Goal: Communication & Community: Participate in discussion

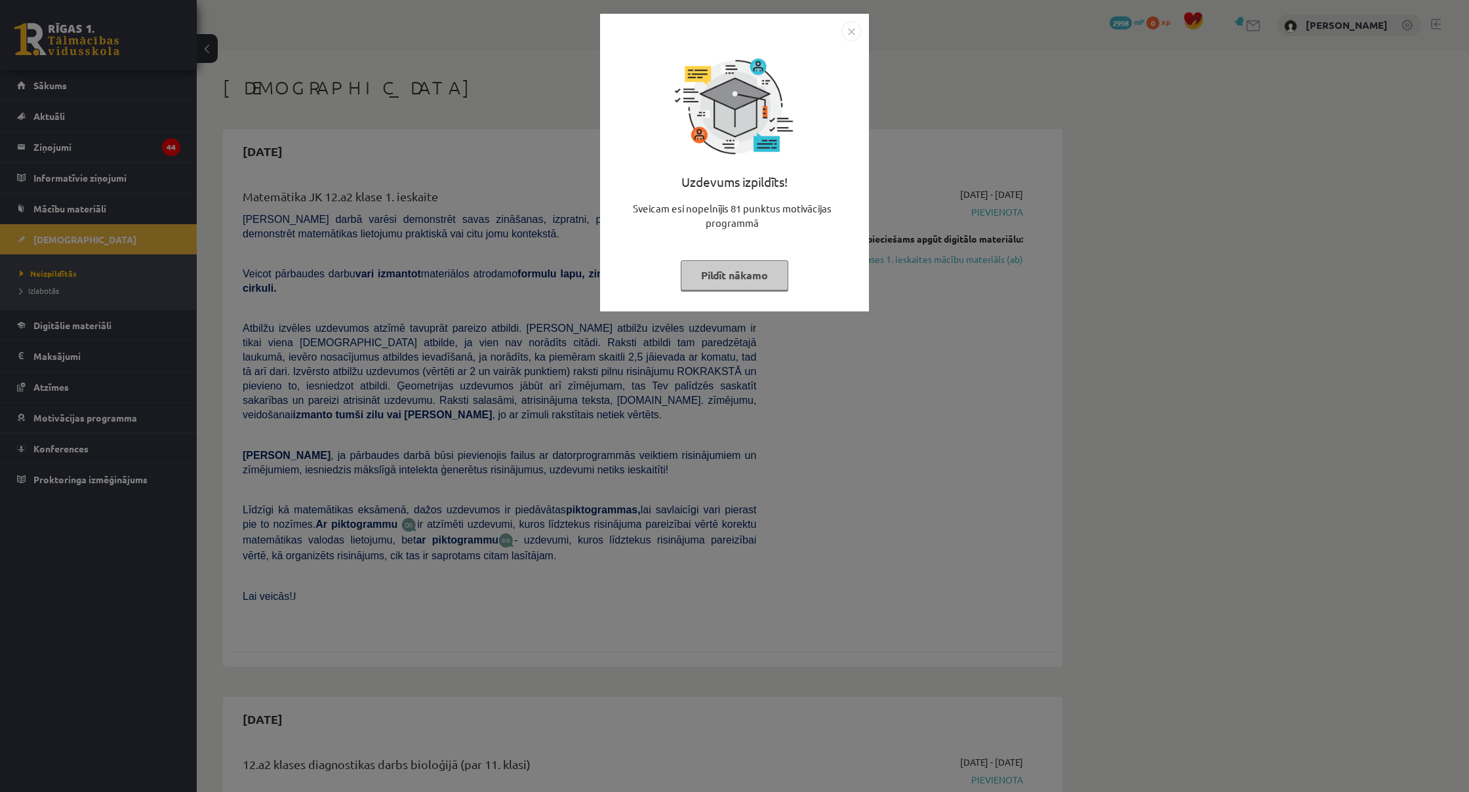
click at [848, 28] on img "Close" at bounding box center [852, 32] width 20 height 20
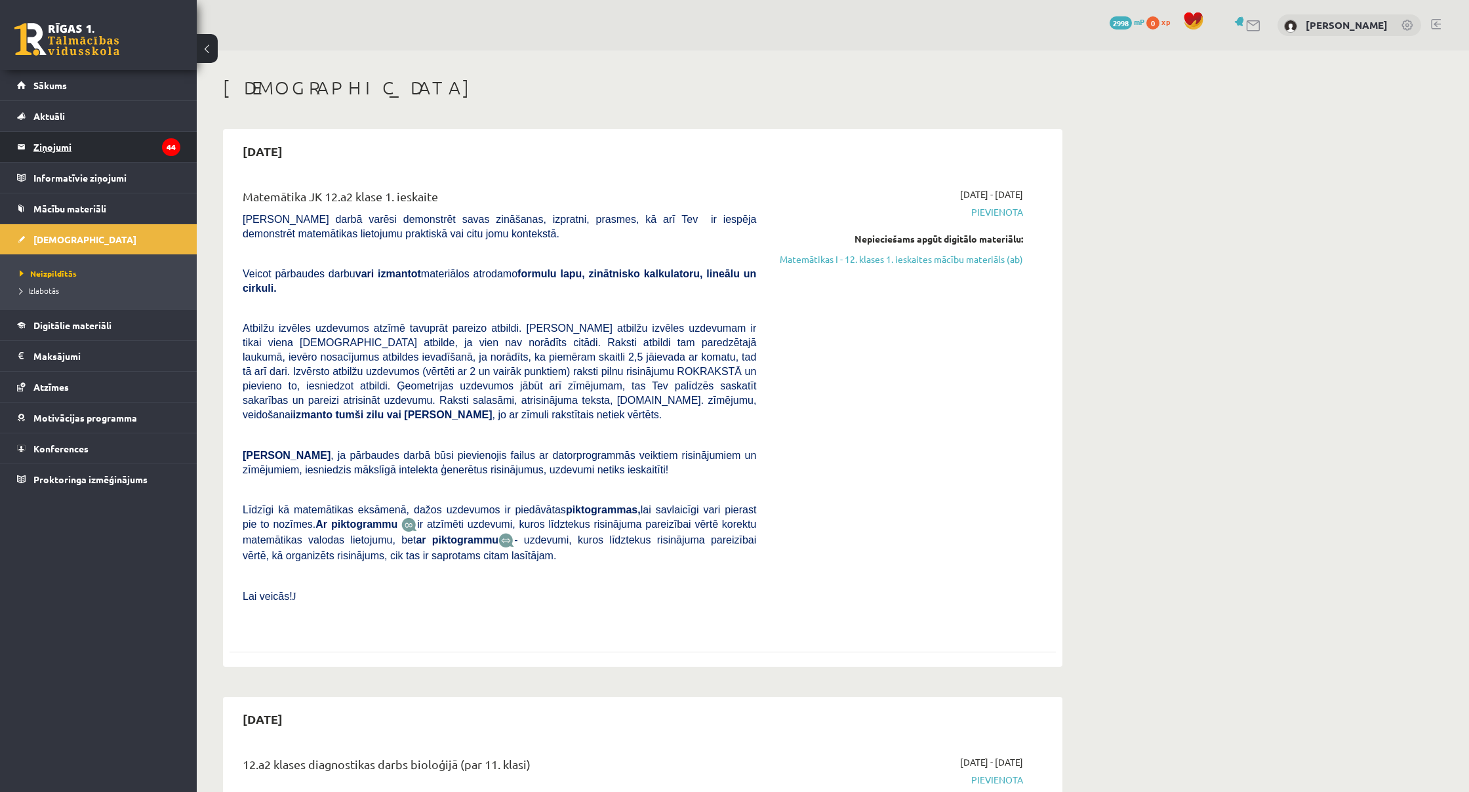
click at [54, 152] on legend "Ziņojumi 44" at bounding box center [106, 147] width 147 height 30
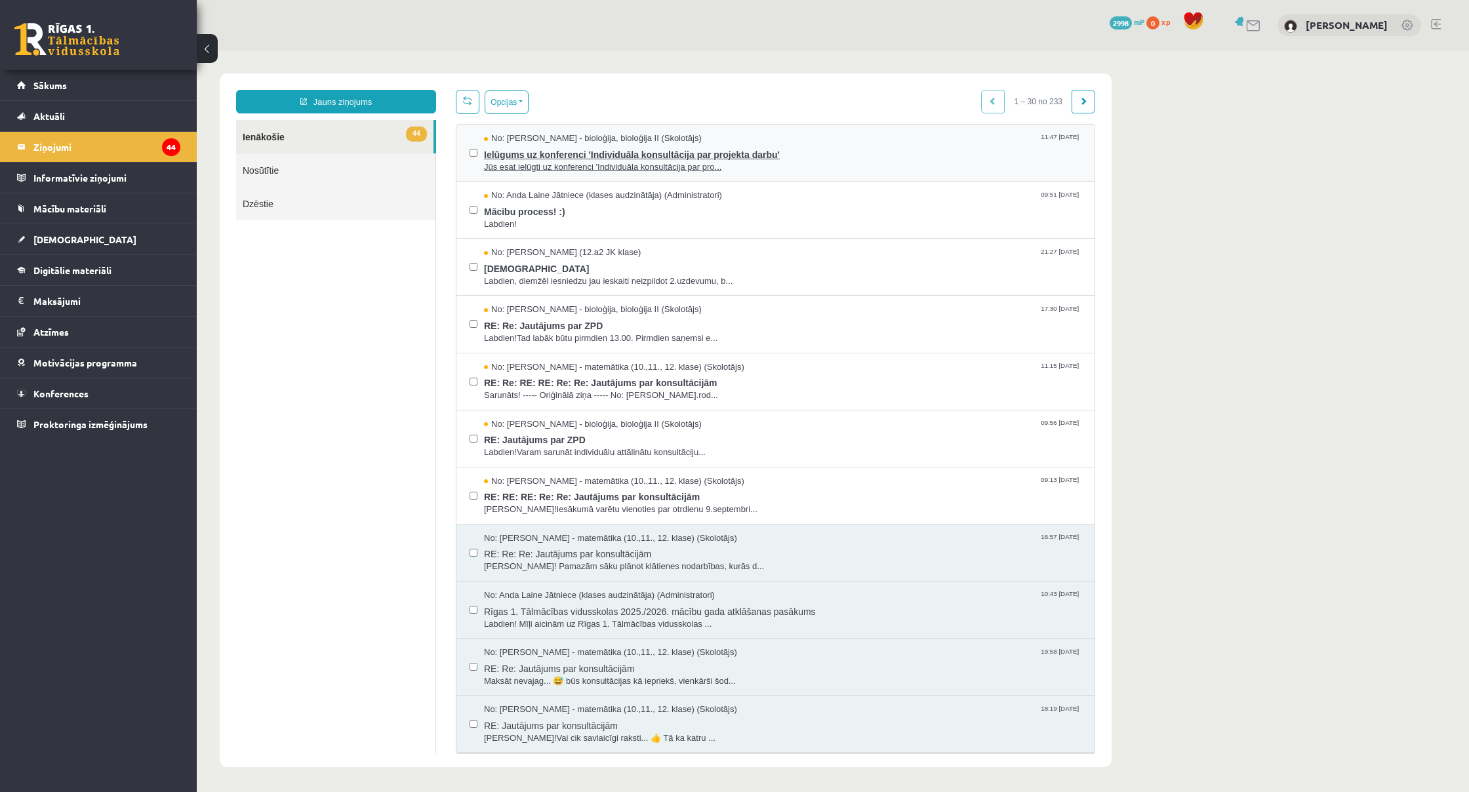
click at [544, 161] on span "Jūs esat ielūgti uz konferenci 'Individuāla konsultācija par pro..." at bounding box center [783, 167] width 598 height 12
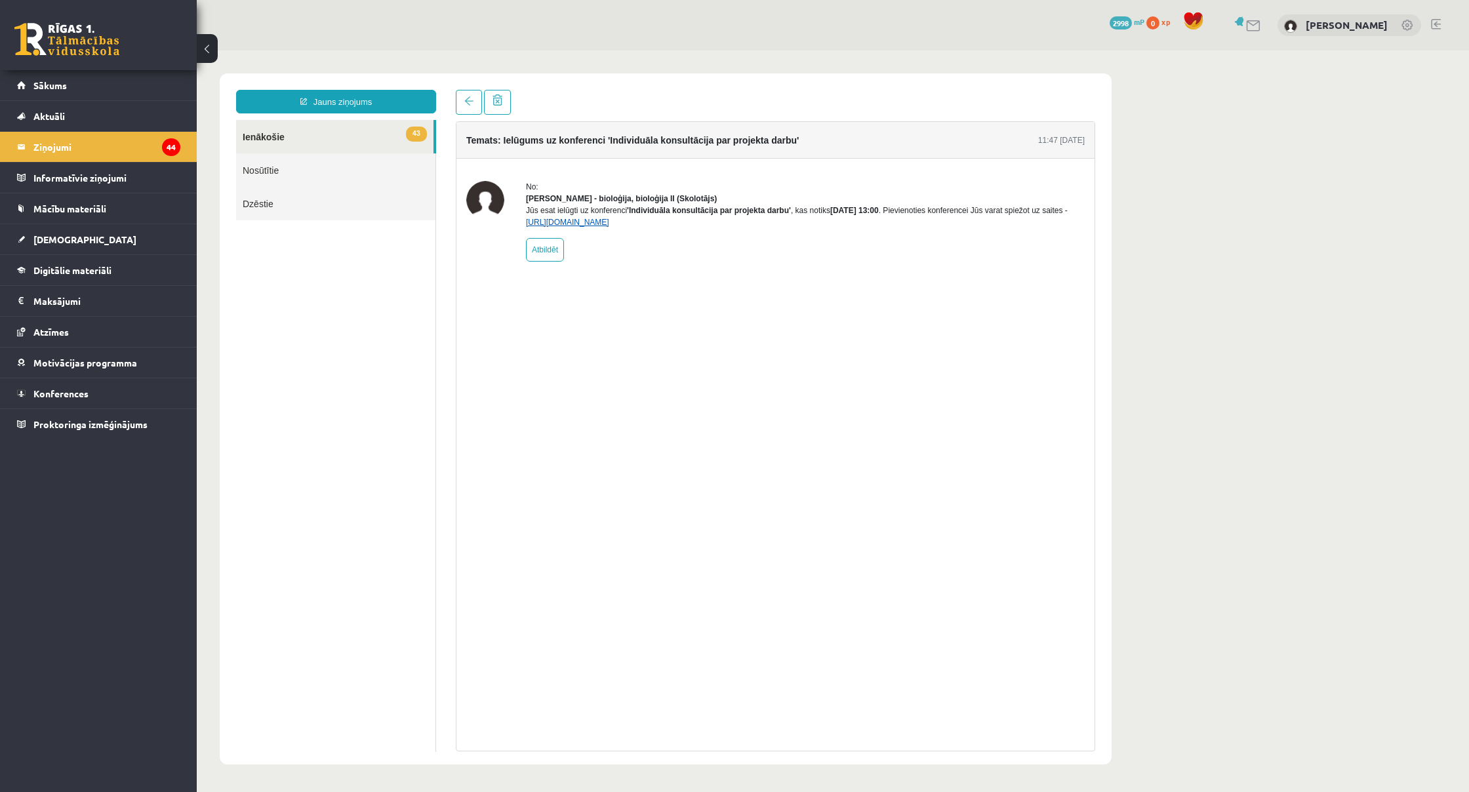
click at [609, 227] on link "[URL][DOMAIN_NAME]" at bounding box center [567, 222] width 83 height 9
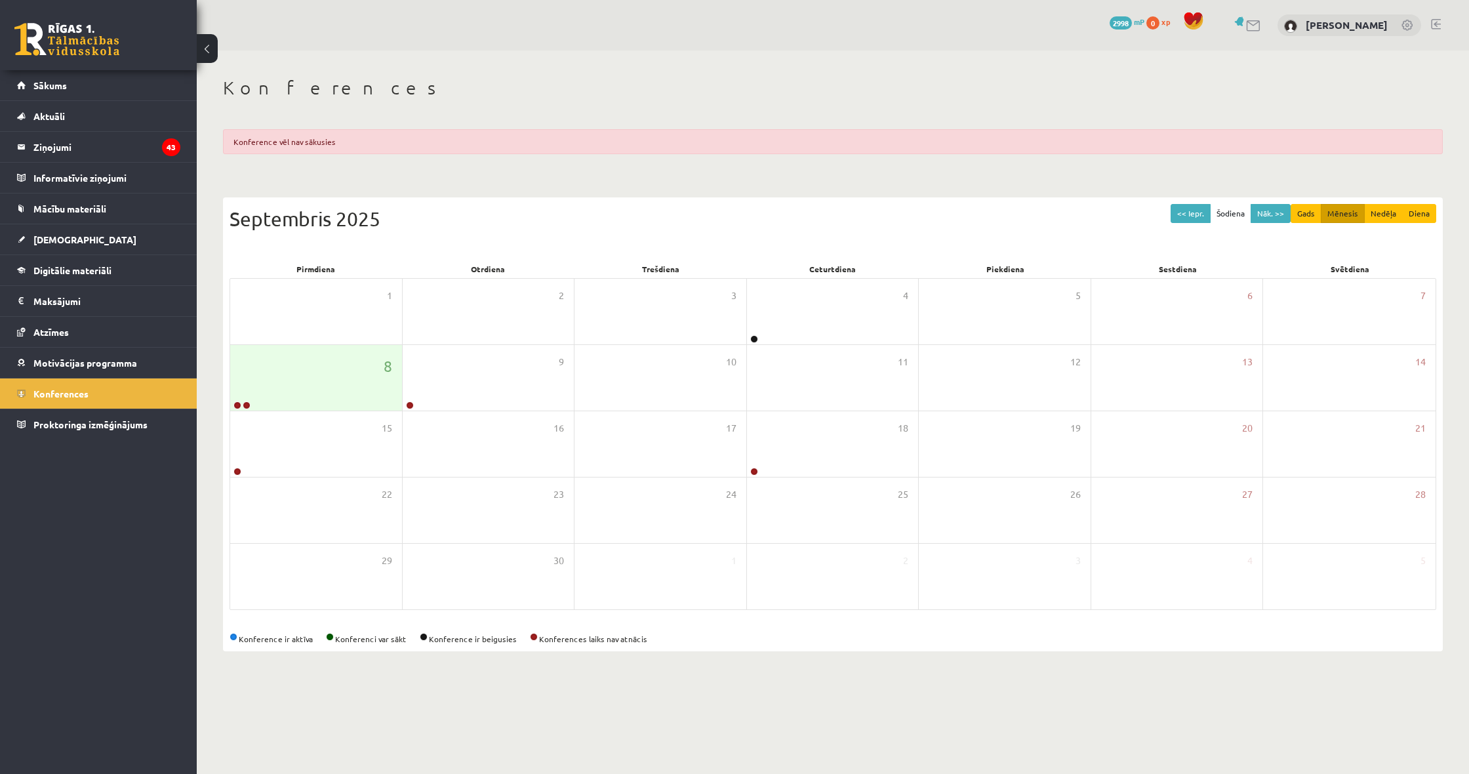
click at [338, 133] on div "Konference vēl nav sākusies" at bounding box center [833, 141] width 1220 height 25
click at [60, 146] on legend "Ziņojumi 43" at bounding box center [106, 147] width 147 height 30
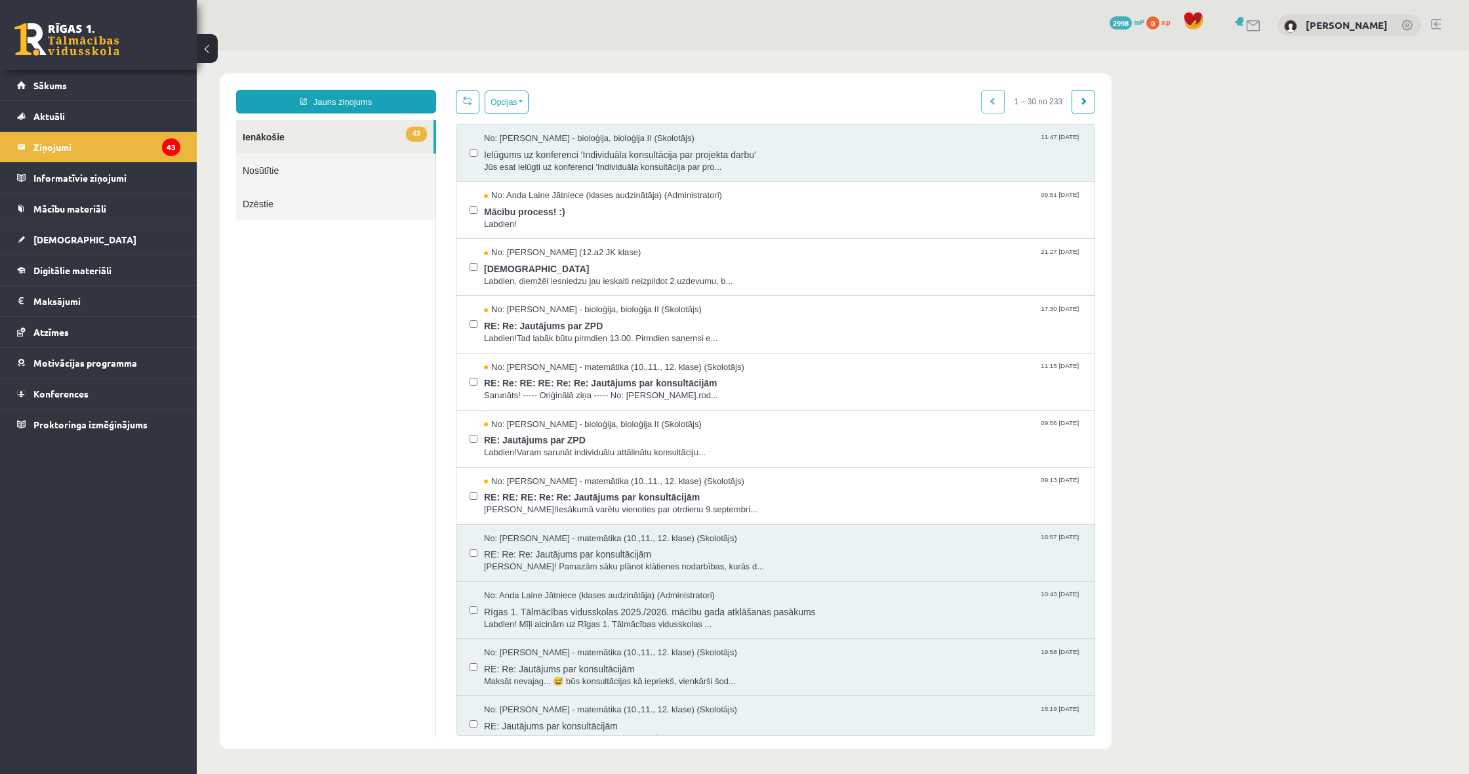
scroll to position [1, 0]
click at [542, 147] on span "Ielūgums uz konferenci 'Individuāla konsultācija par projekta darbu'" at bounding box center [783, 152] width 598 height 16
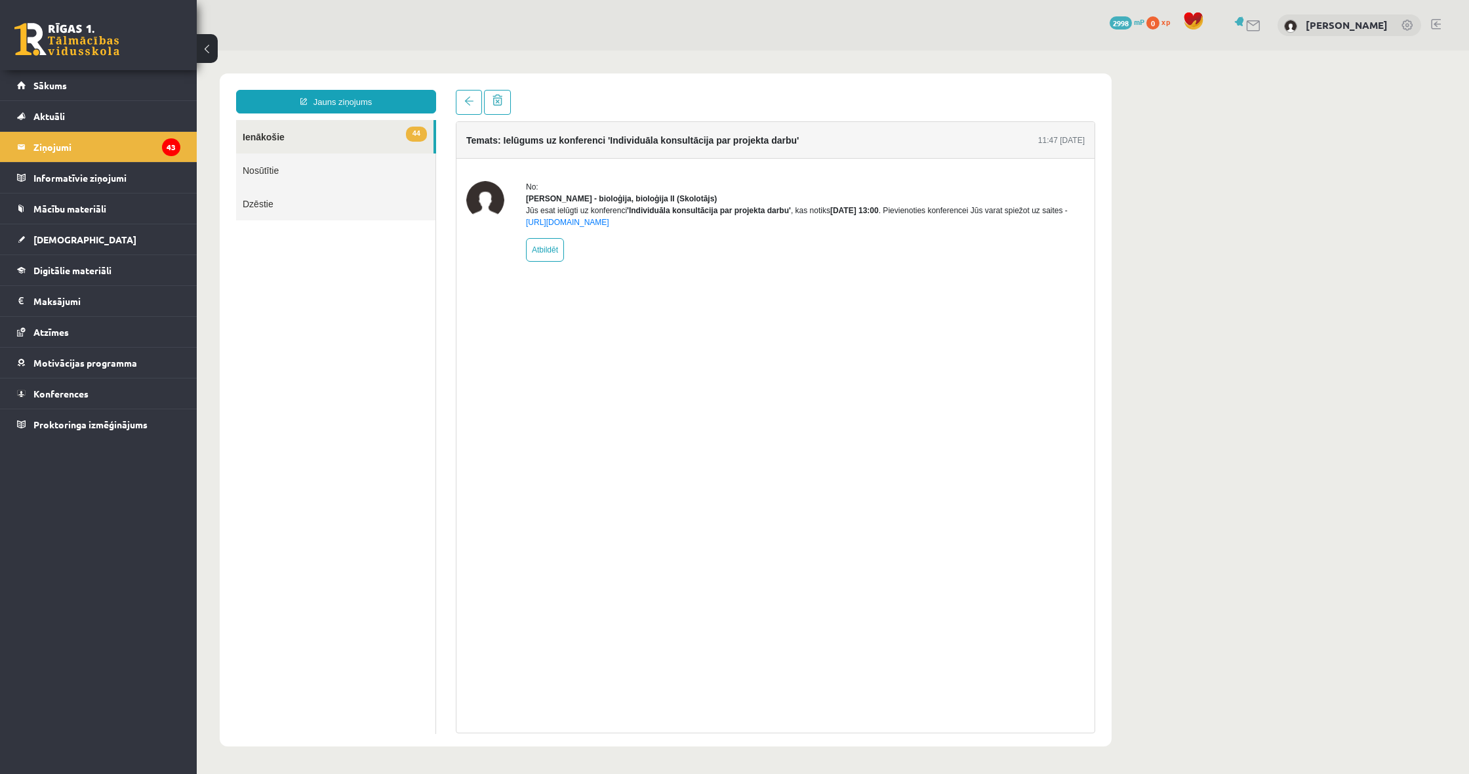
scroll to position [0, 0]
click at [662, 241] on div "No: [PERSON_NAME] - bioloģija, bioloģija II (Skolotājs) Jūs esat ielūgti uz kon…" at bounding box center [805, 221] width 559 height 81
click at [304, 131] on link "44 Ienākošie" at bounding box center [334, 136] width 197 height 33
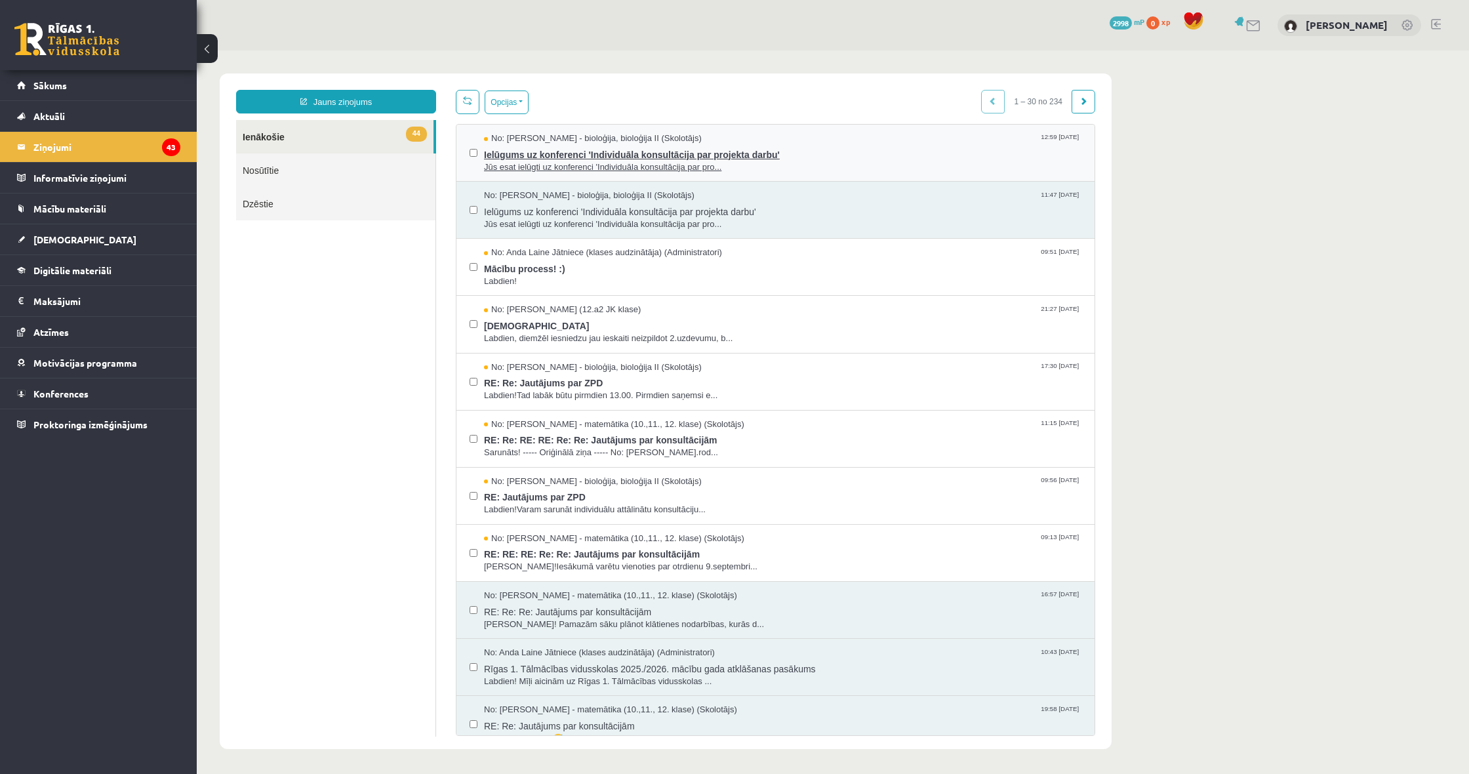
click at [681, 154] on span "Ielūgums uz konferenci 'Individuāla konsultācija par projekta darbu'" at bounding box center [783, 153] width 598 height 16
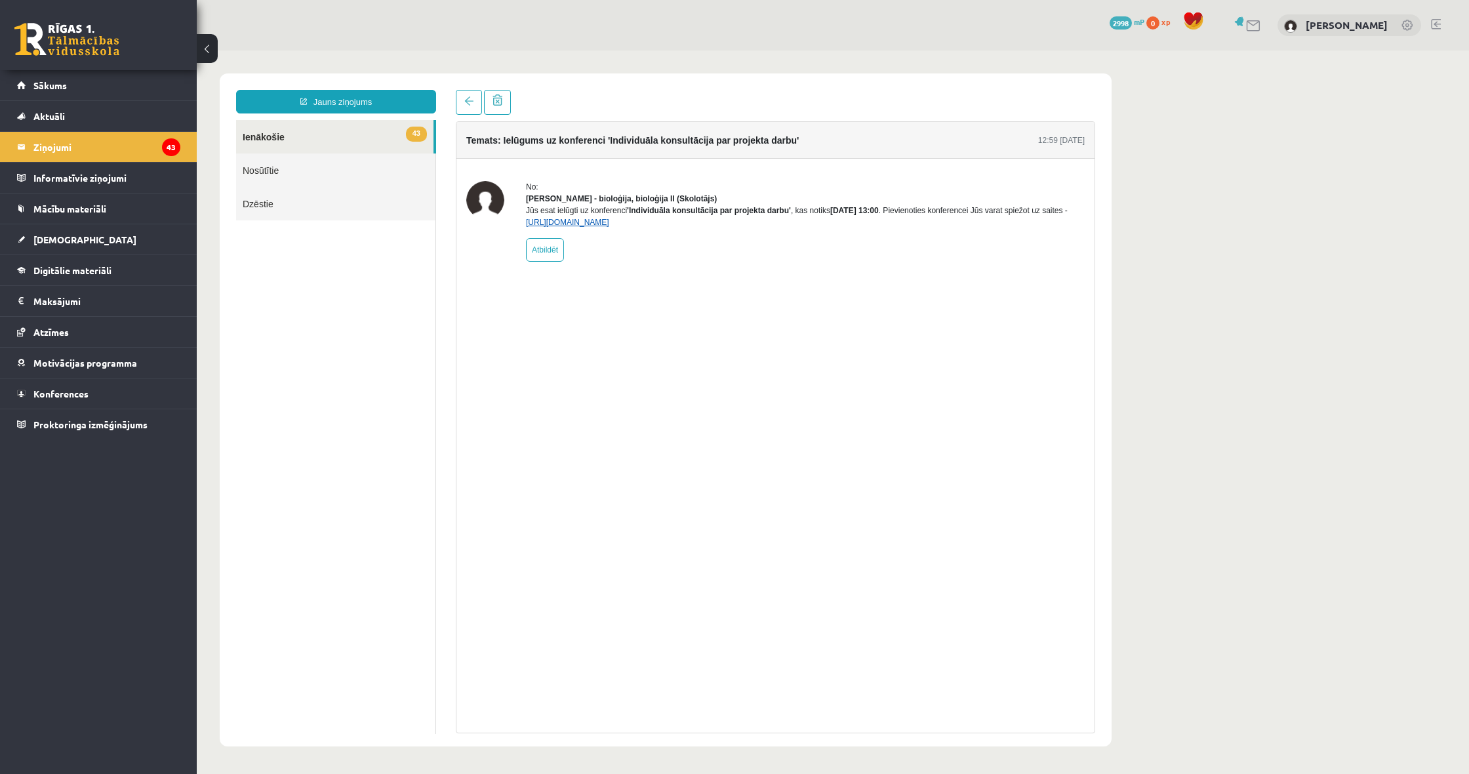
click at [609, 227] on link "[URL][DOMAIN_NAME]" at bounding box center [567, 222] width 83 height 9
click at [52, 239] on span "[DEMOGRAPHIC_DATA]" at bounding box center [84, 239] width 103 height 12
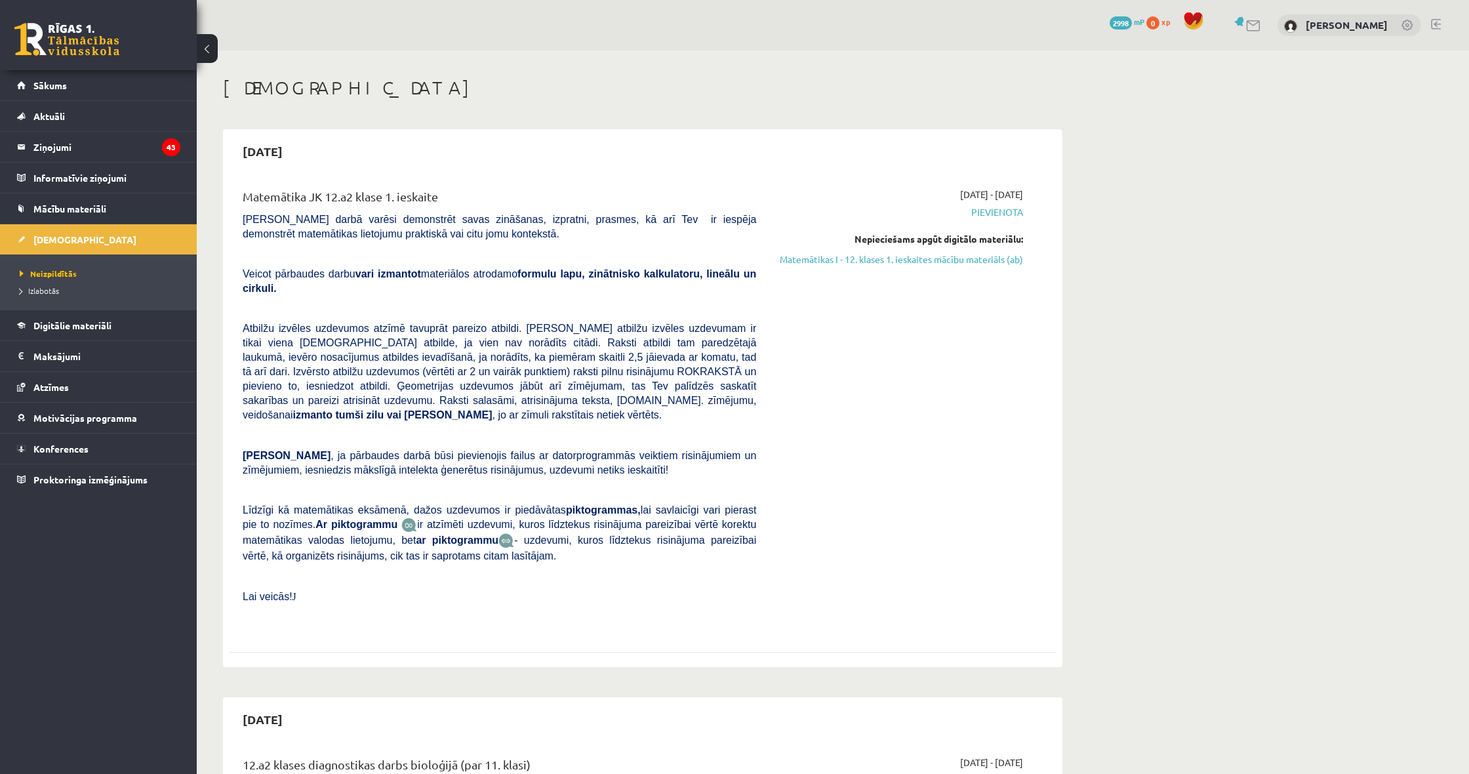
click at [1145, 24] on link "2998 mP" at bounding box center [1127, 21] width 35 height 10
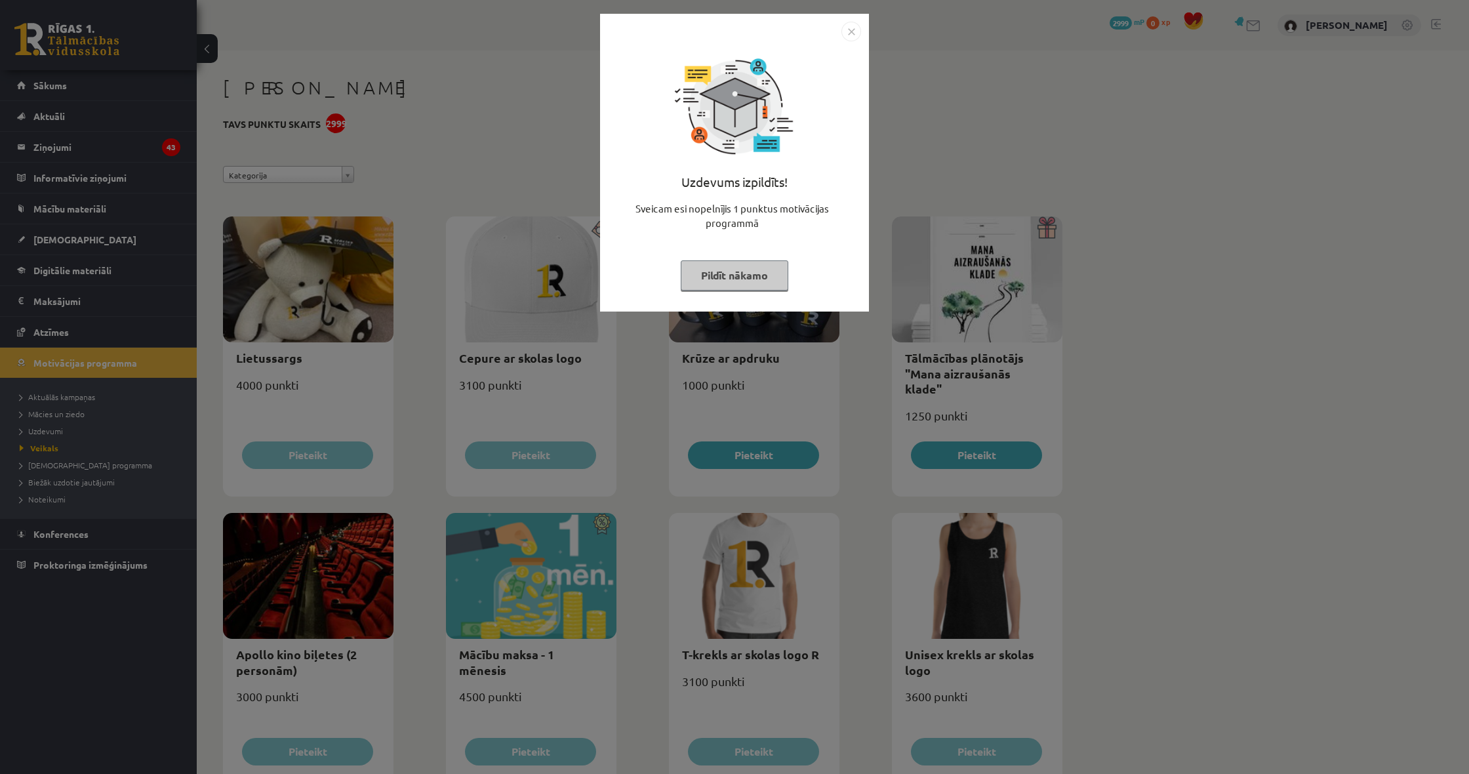
click at [857, 29] on img "Close" at bounding box center [852, 32] width 20 height 20
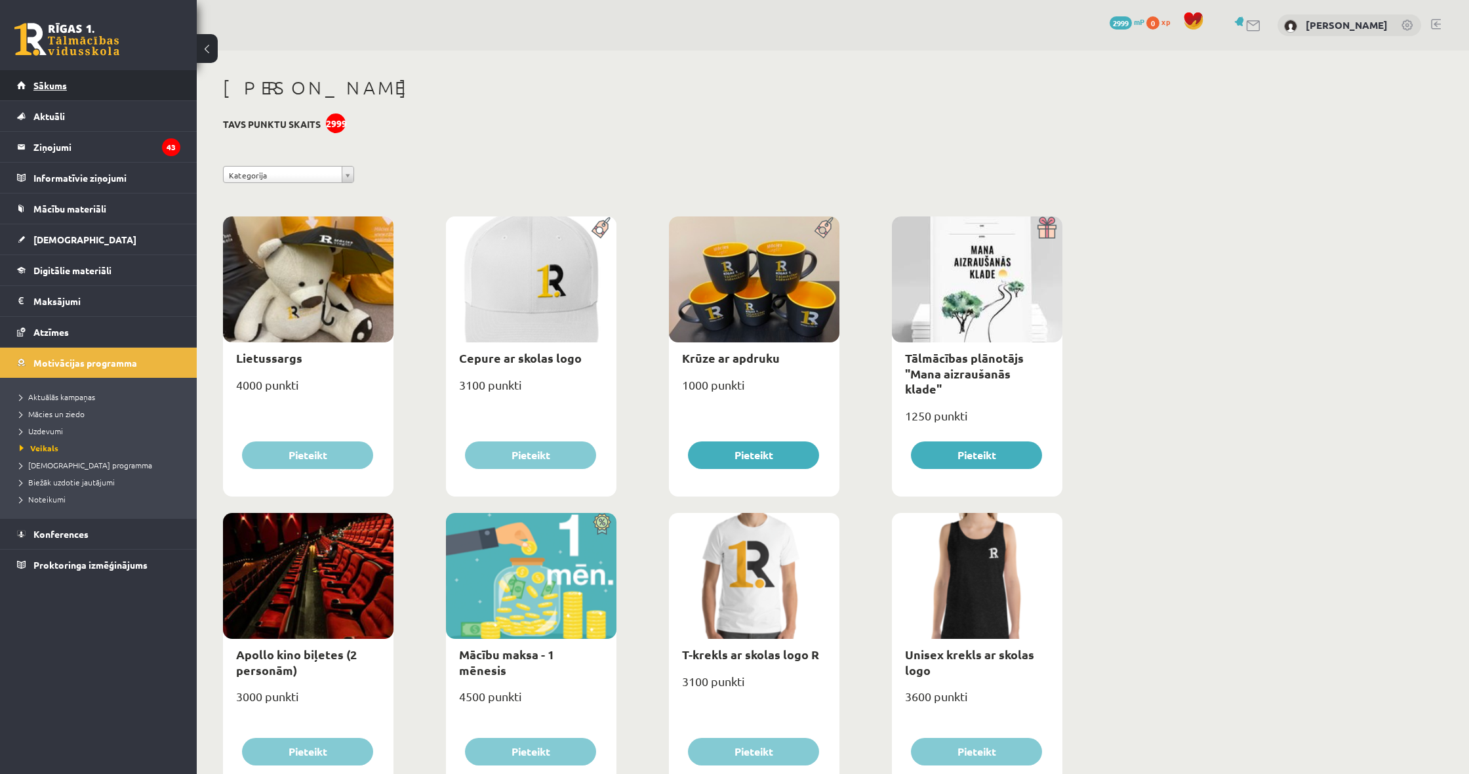
click at [84, 73] on link "Sākums" at bounding box center [98, 85] width 163 height 30
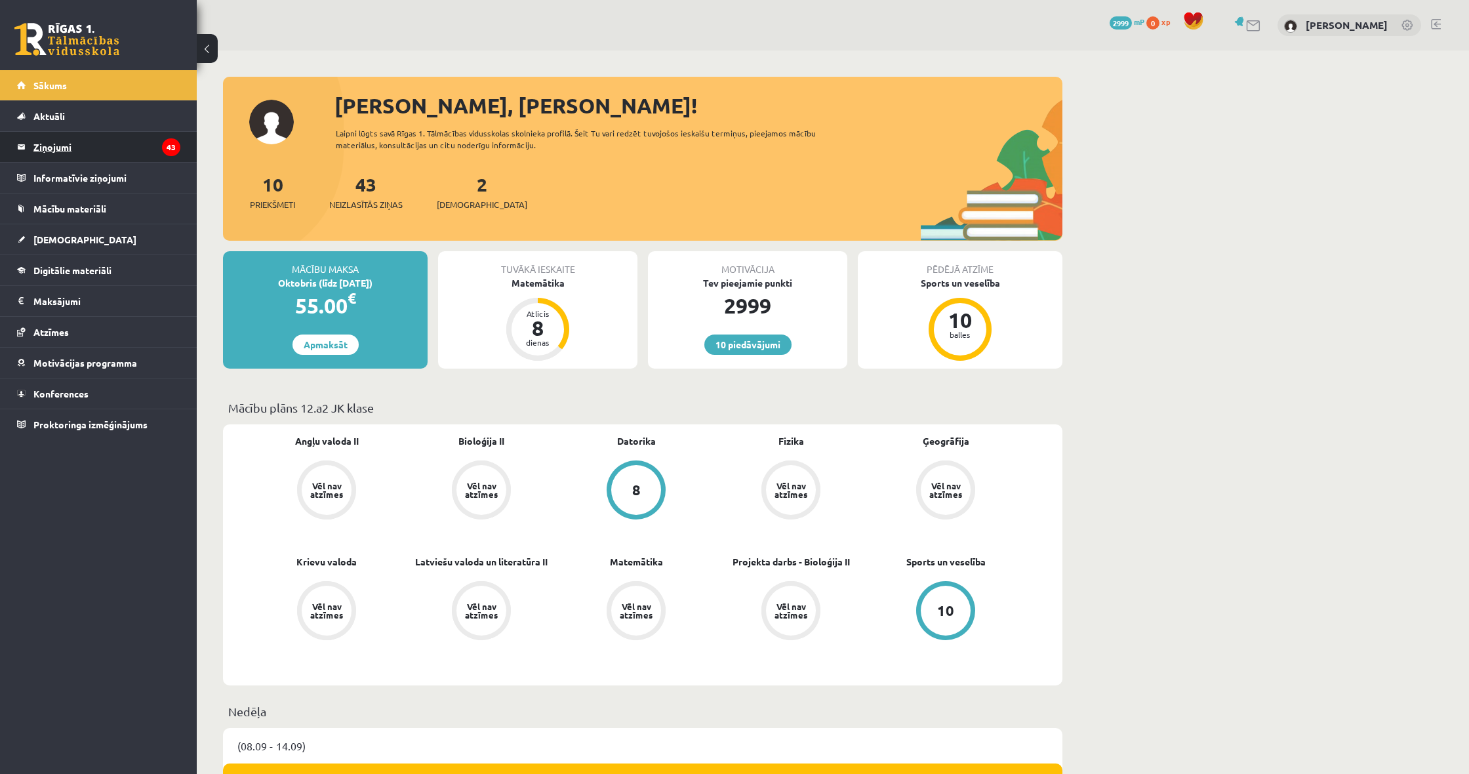
click at [62, 148] on legend "Ziņojumi 43" at bounding box center [106, 147] width 147 height 30
